Goal: Task Accomplishment & Management: Manage account settings

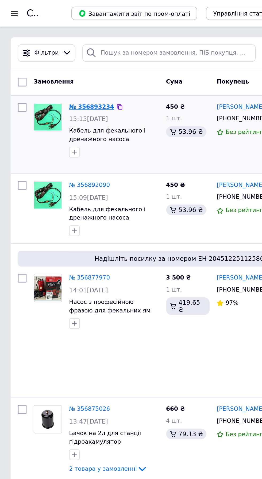
click at [56, 62] on link "№ 356893234" at bounding box center [55, 64] width 27 height 4
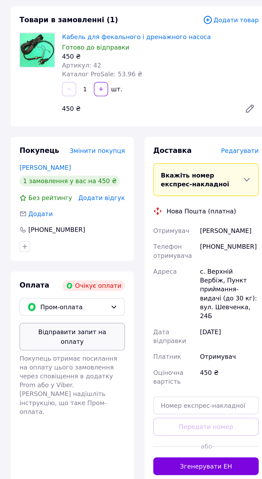
click at [66, 242] on button "Відправити запит на оплату" at bounding box center [44, 245] width 64 height 17
